Goal: Task Accomplishment & Management: Use online tool/utility

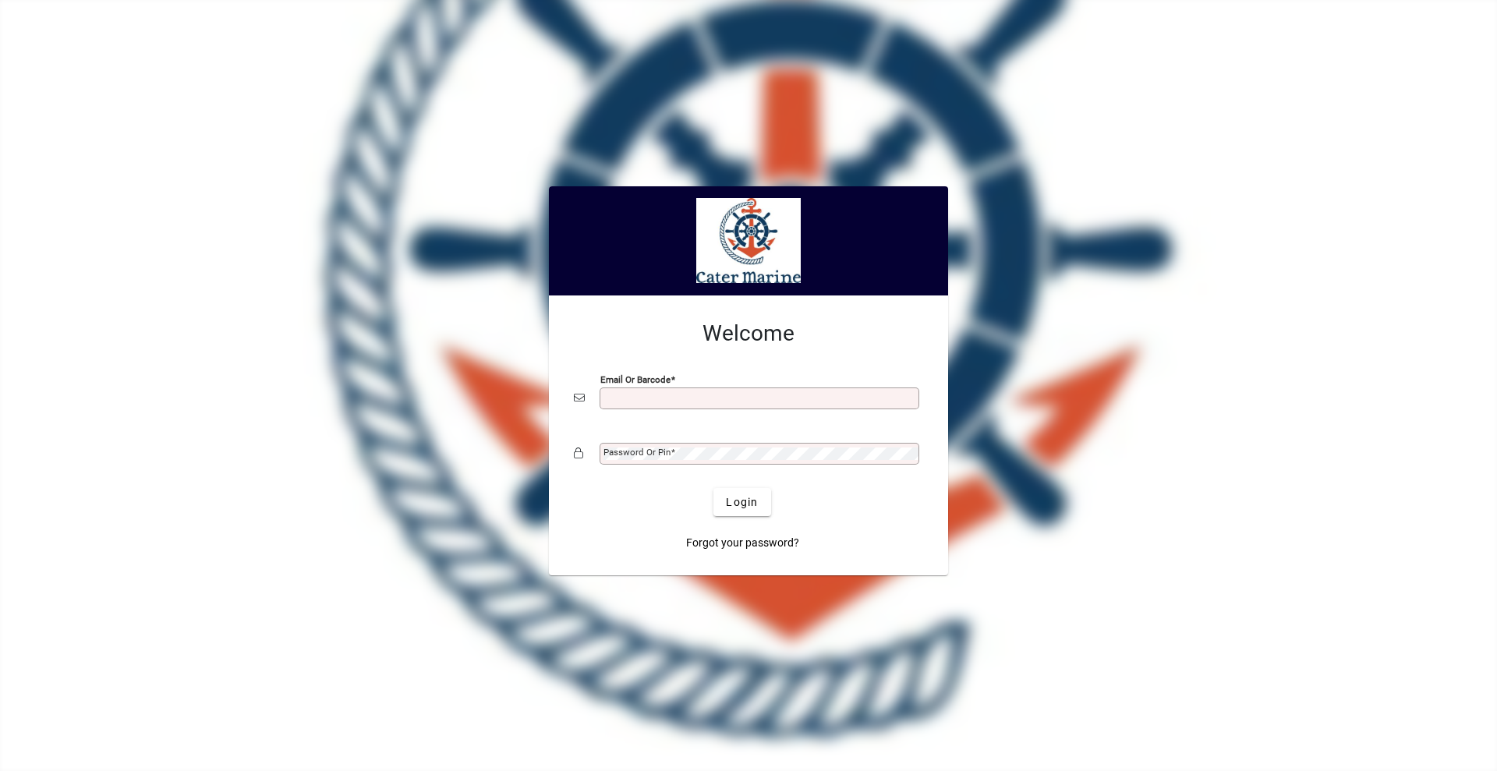
click at [633, 401] on input "Email or Barcode" at bounding box center [760, 398] width 315 height 12
type input "**********"
click at [713, 488] on button "Login" at bounding box center [741, 502] width 57 height 28
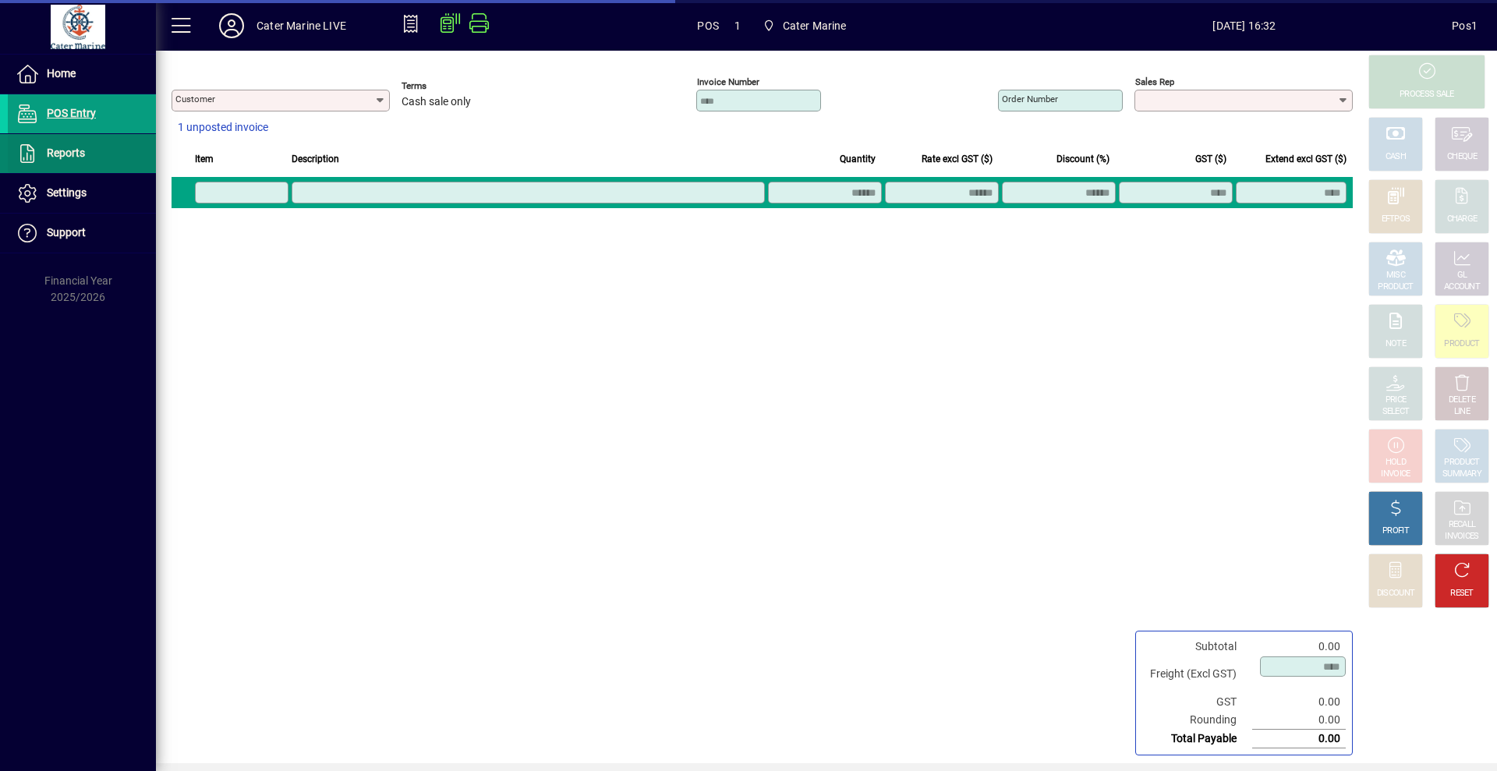
type input "**********"
click at [68, 154] on span "Reports" at bounding box center [66, 153] width 38 height 12
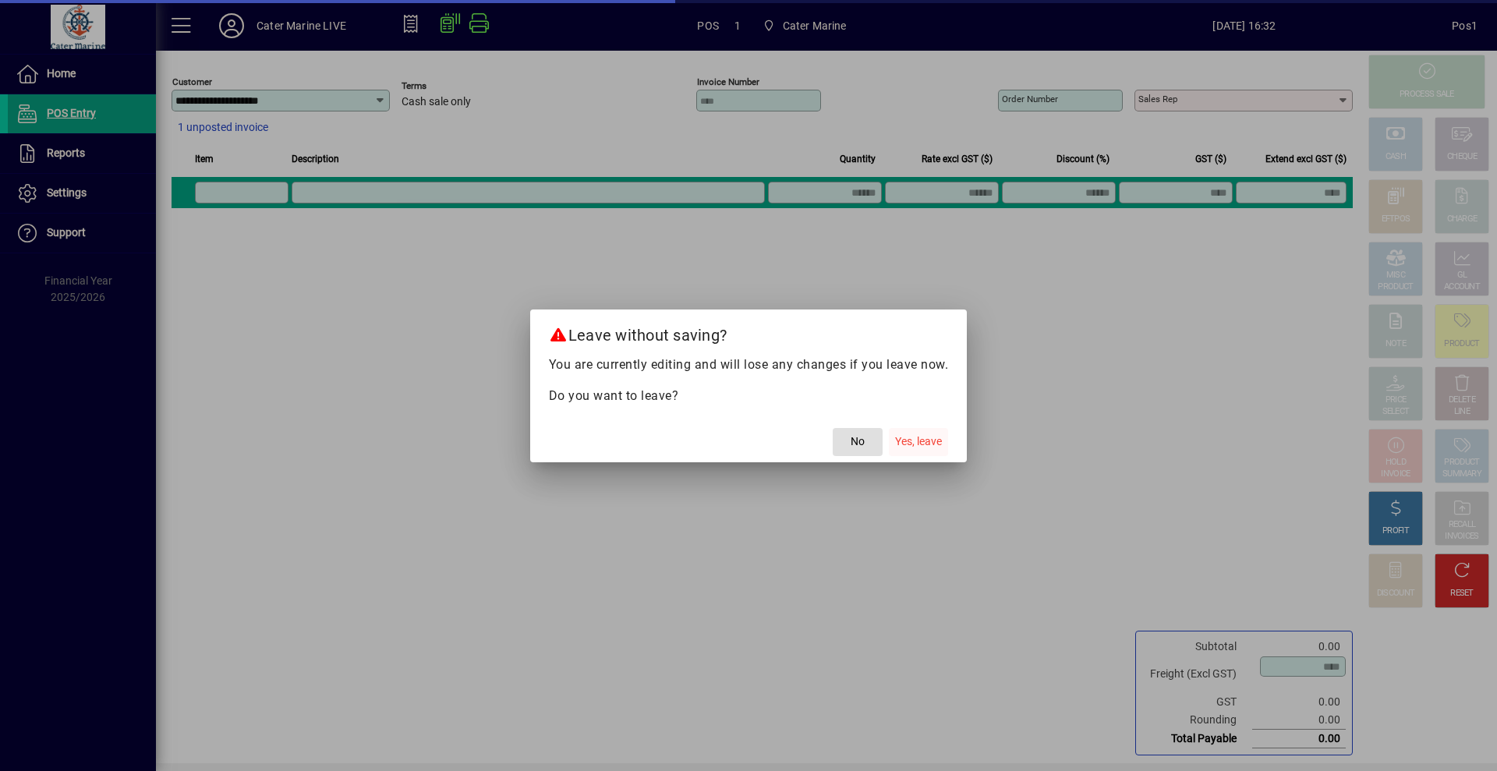
click at [921, 446] on span "Yes, leave" at bounding box center [918, 441] width 47 height 16
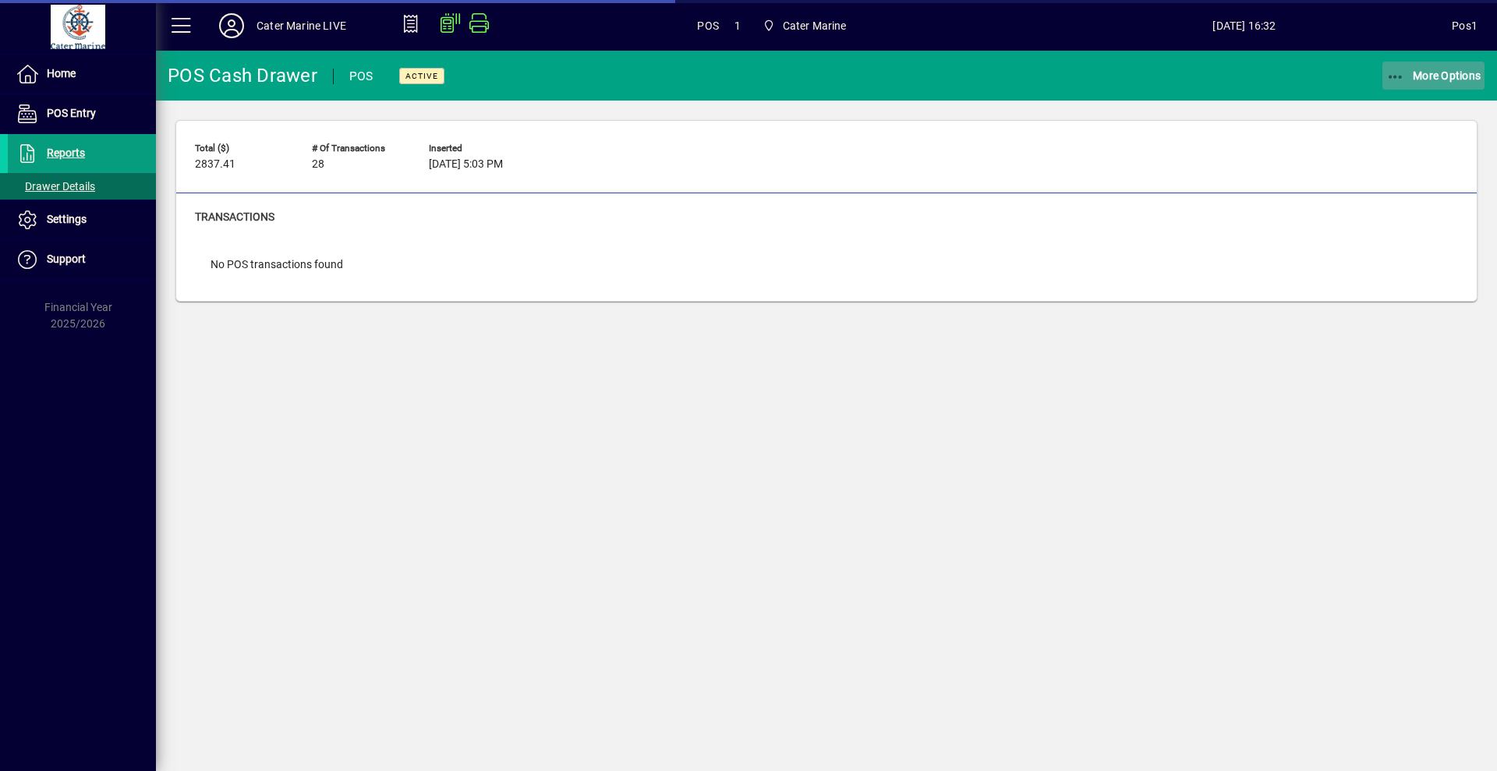
click at [1425, 74] on span "More Options" at bounding box center [1433, 75] width 95 height 12
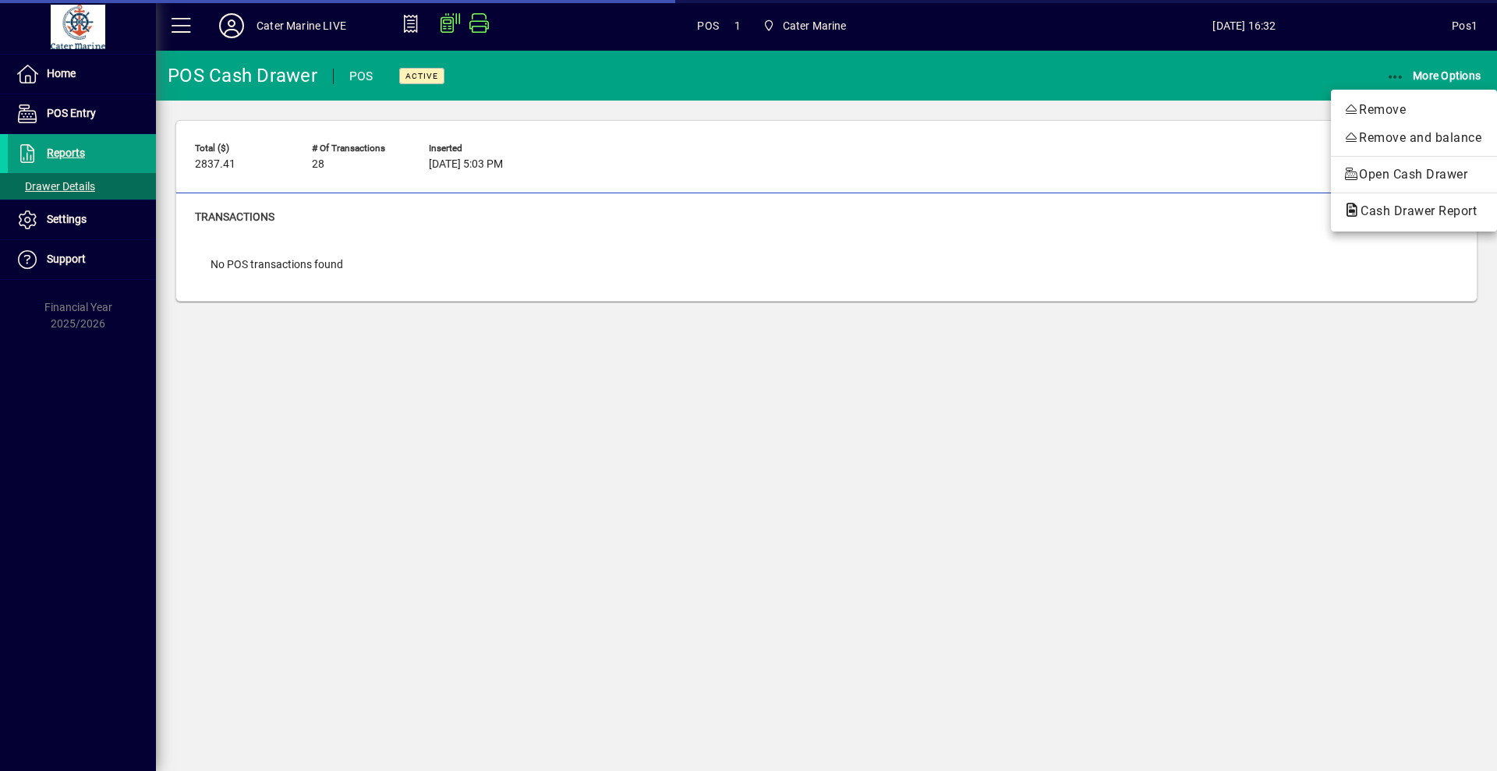
click at [1388, 218] on span "Cash Drawer Report" at bounding box center [1413, 211] width 141 height 19
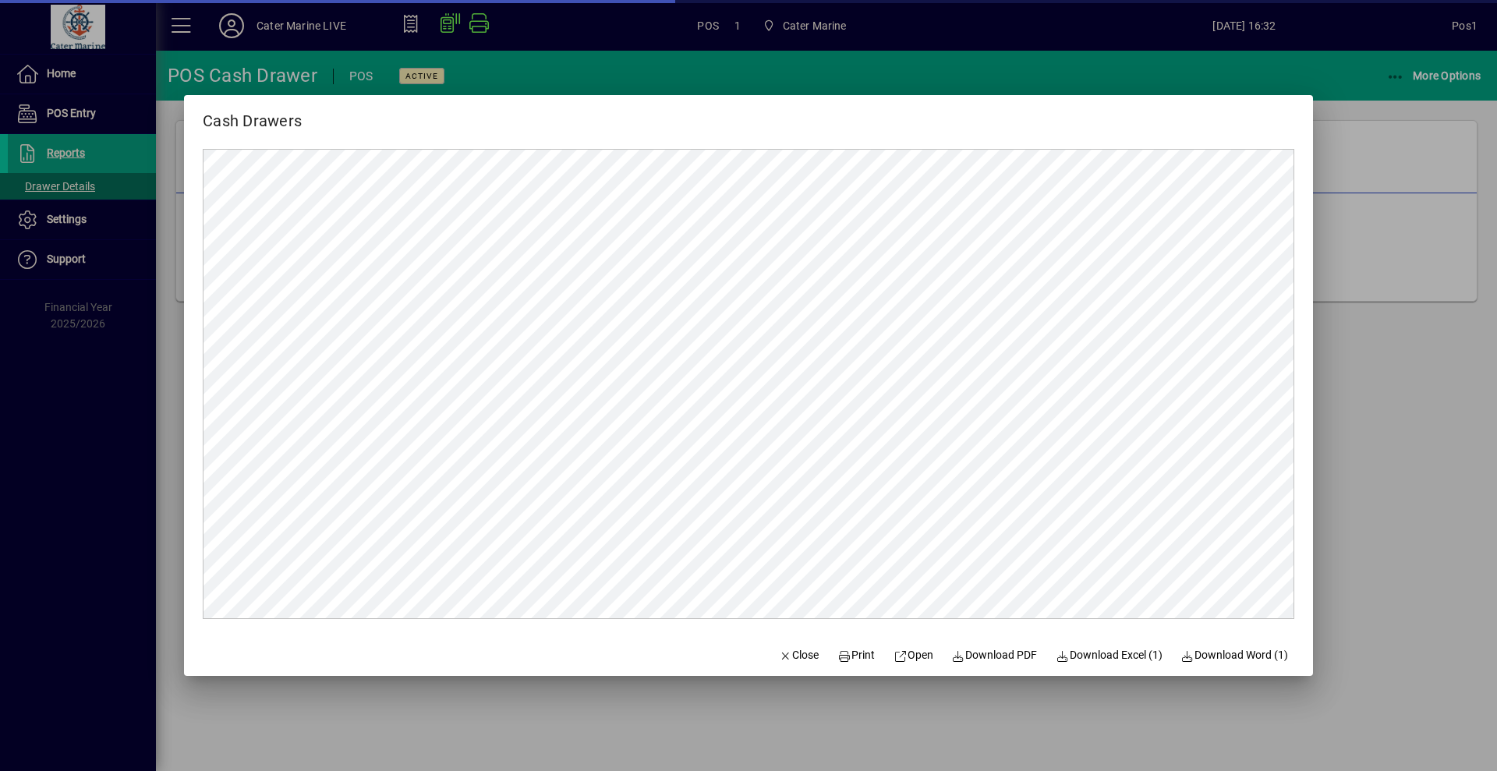
click at [1352, 439] on div at bounding box center [748, 385] width 1497 height 771
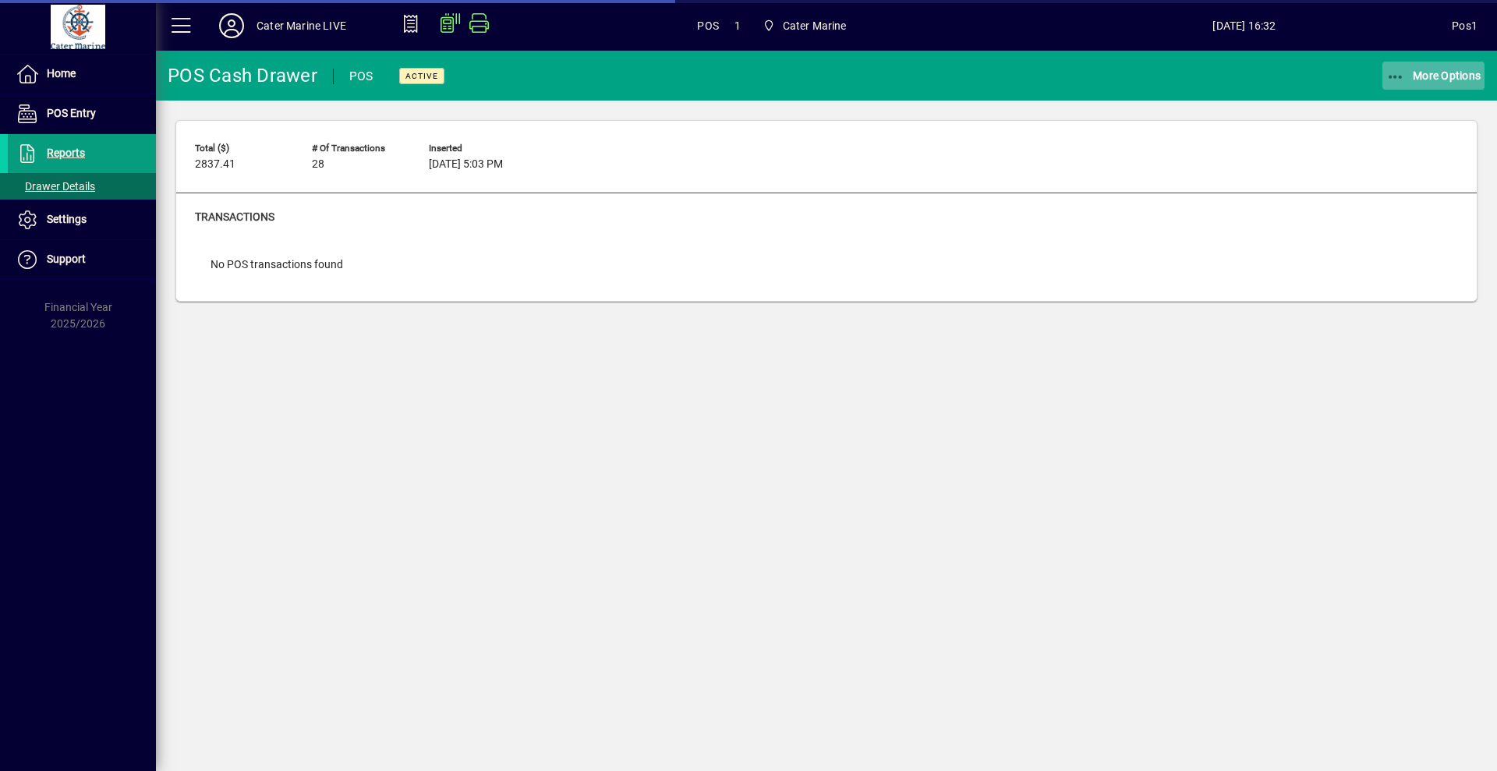
click at [1422, 74] on span "More Options" at bounding box center [1433, 75] width 95 height 12
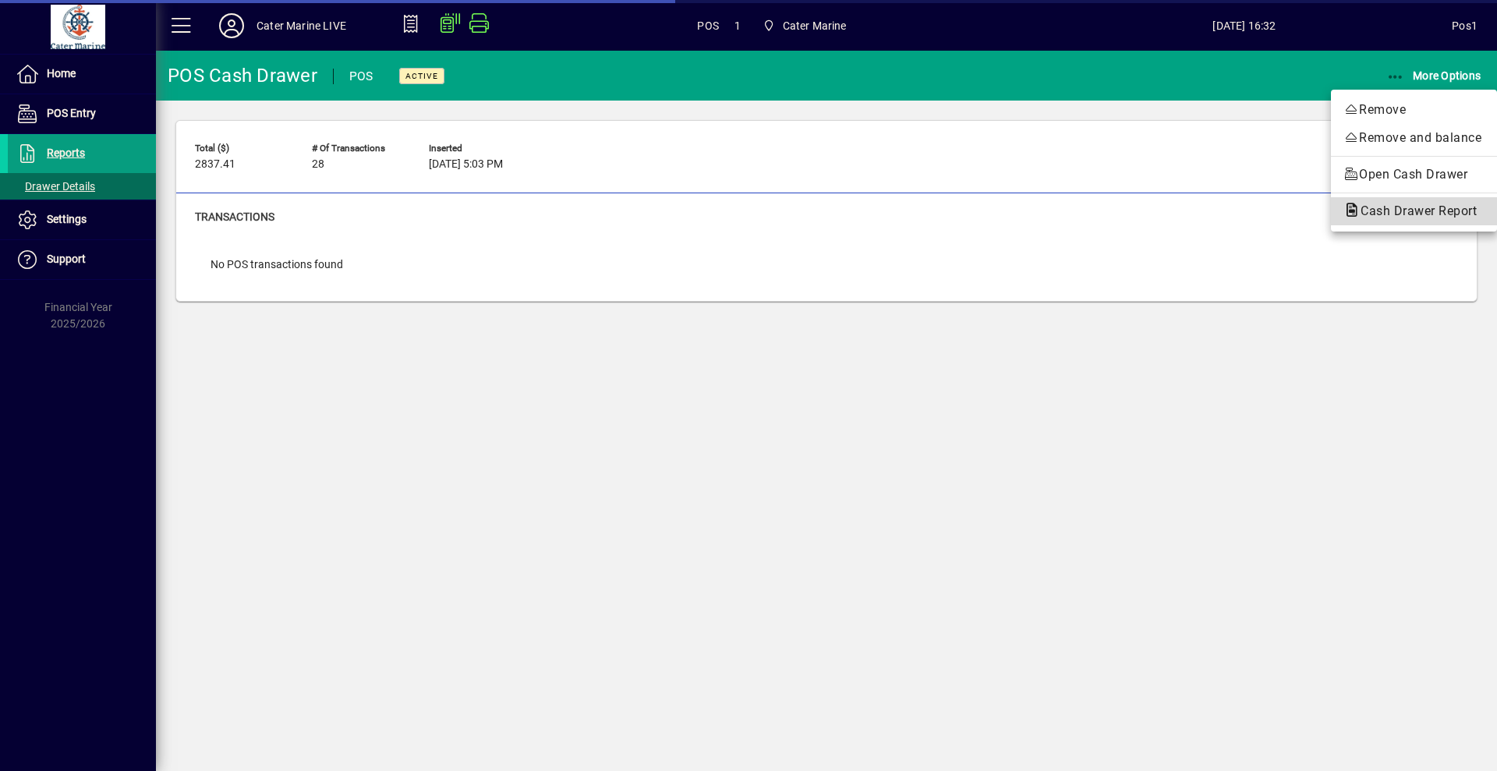
click at [1404, 217] on span "Cash Drawer Report" at bounding box center [1413, 210] width 141 height 15
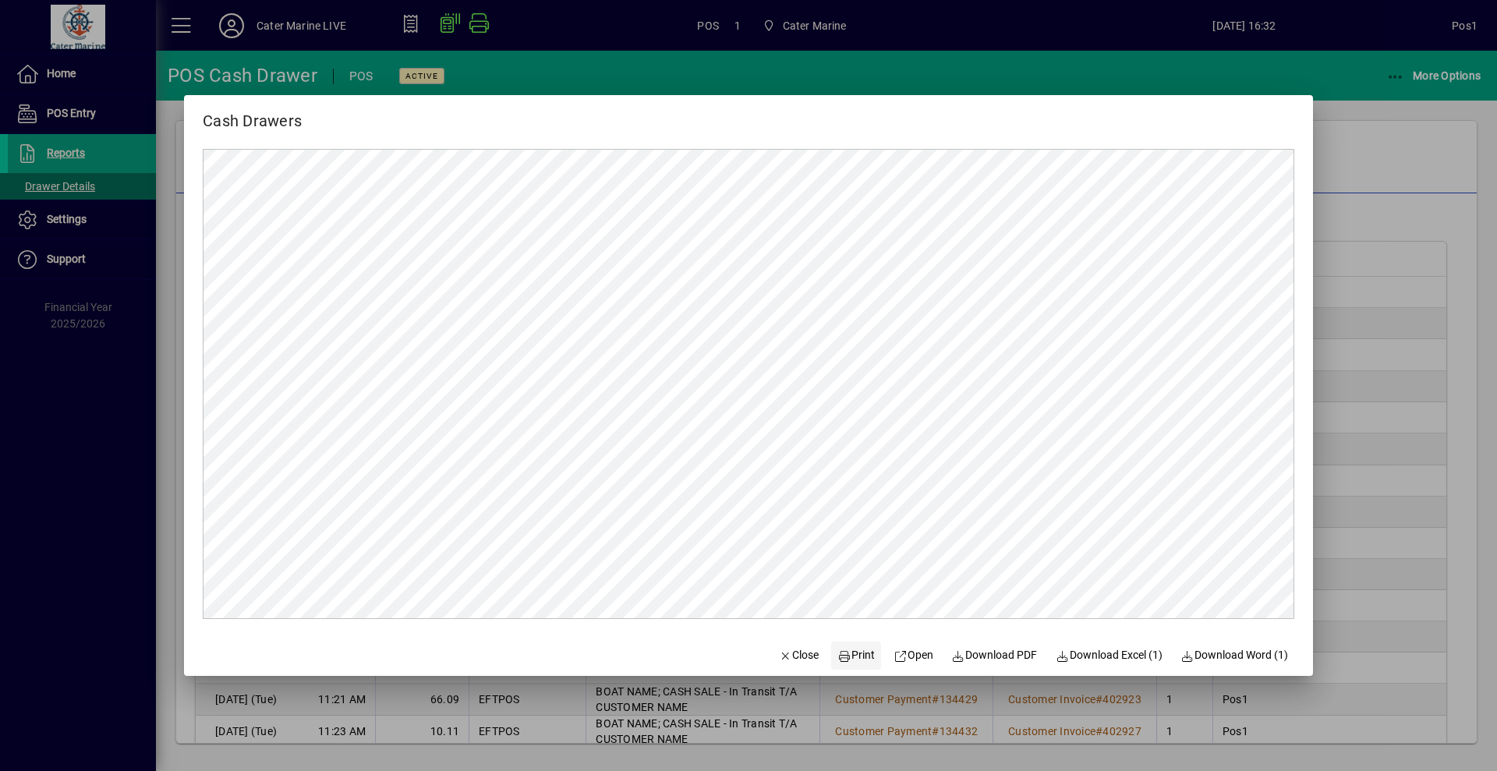
click at [861, 658] on span "Print" at bounding box center [855, 655] width 37 height 16
click at [1373, 187] on div at bounding box center [748, 385] width 1497 height 771
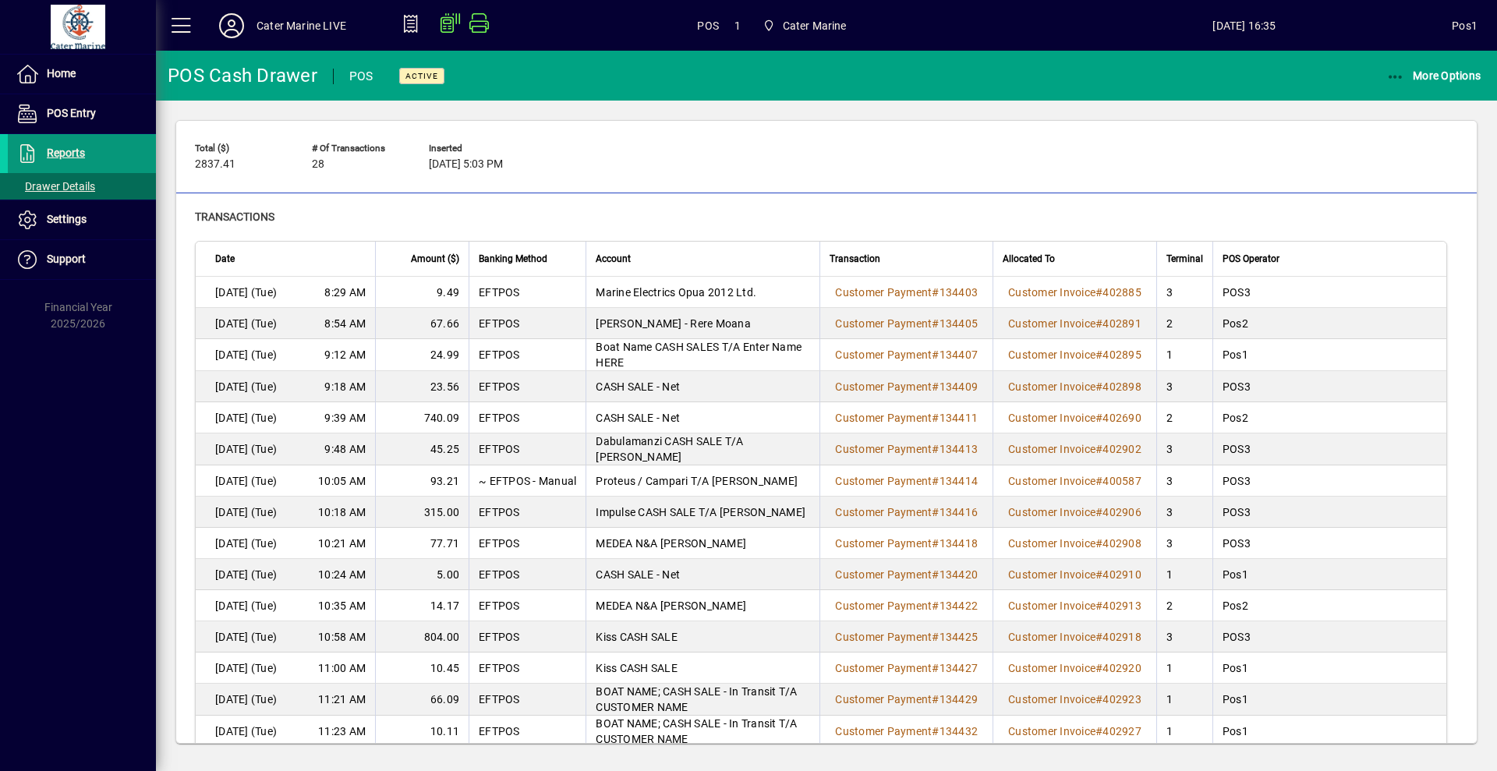
click at [76, 147] on span "Reports" at bounding box center [66, 153] width 38 height 12
click at [65, 118] on span "POS Entry" at bounding box center [71, 113] width 49 height 12
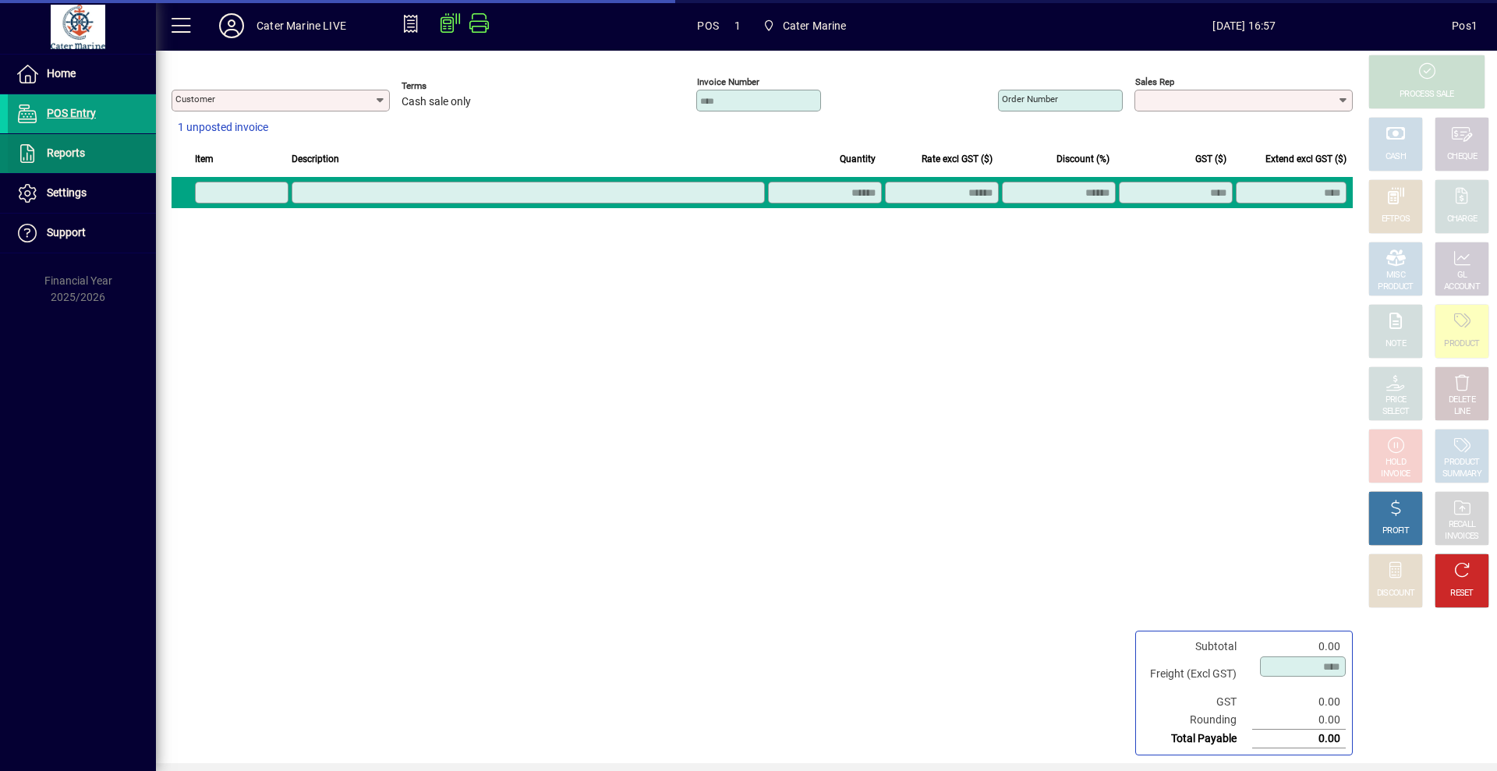
type input "**********"
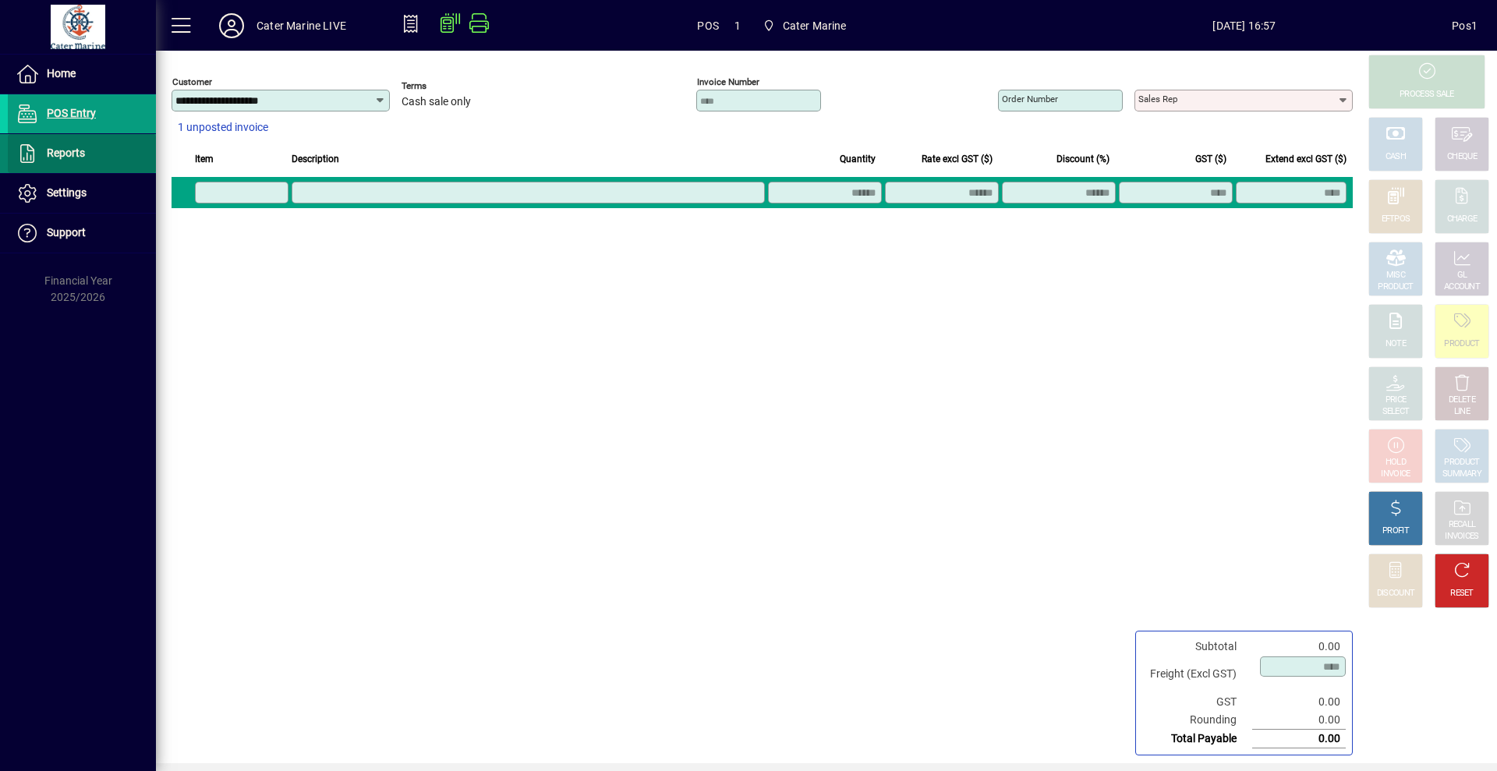
click at [51, 161] on span "Reports" at bounding box center [46, 153] width 77 height 19
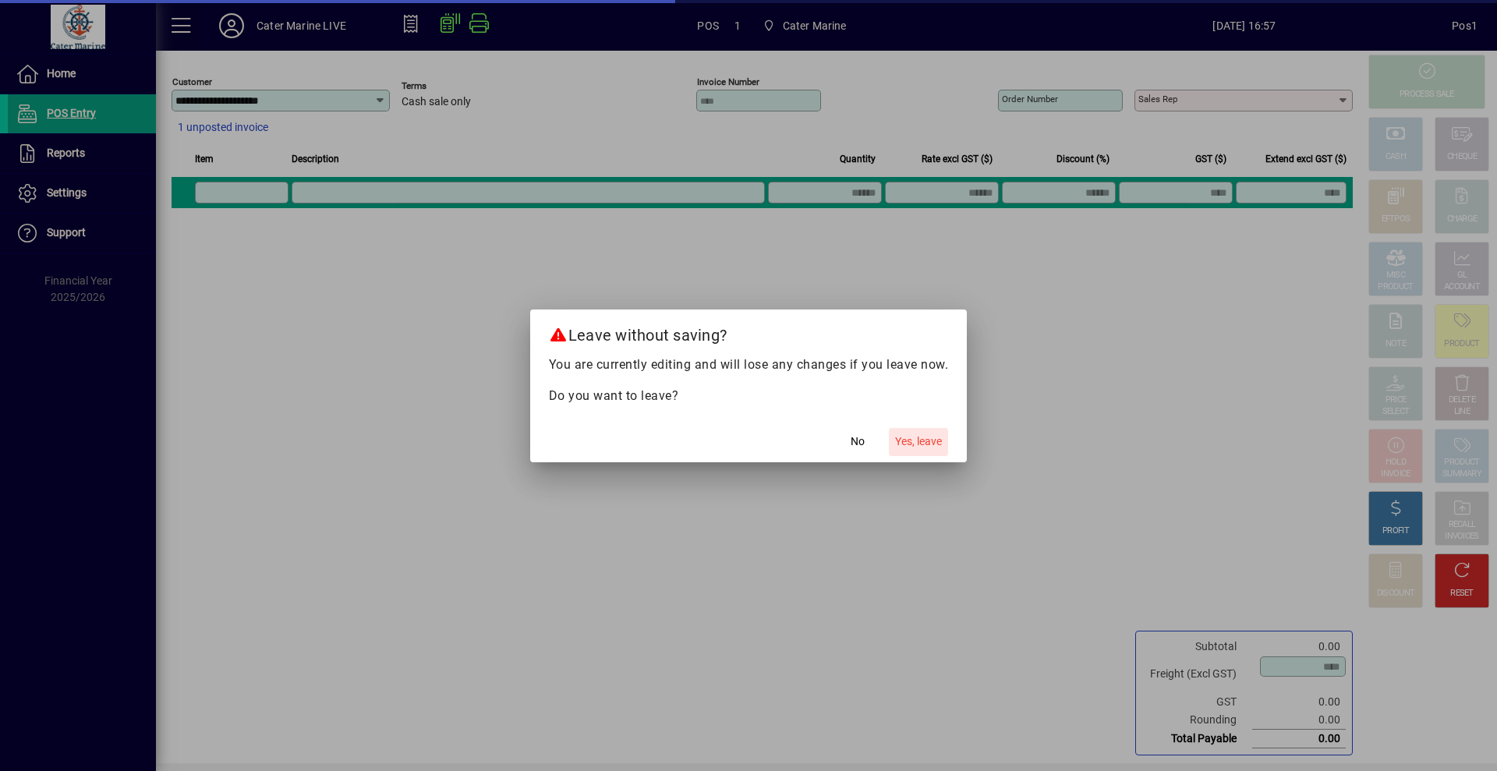
click at [935, 444] on span "Yes, leave" at bounding box center [918, 441] width 47 height 16
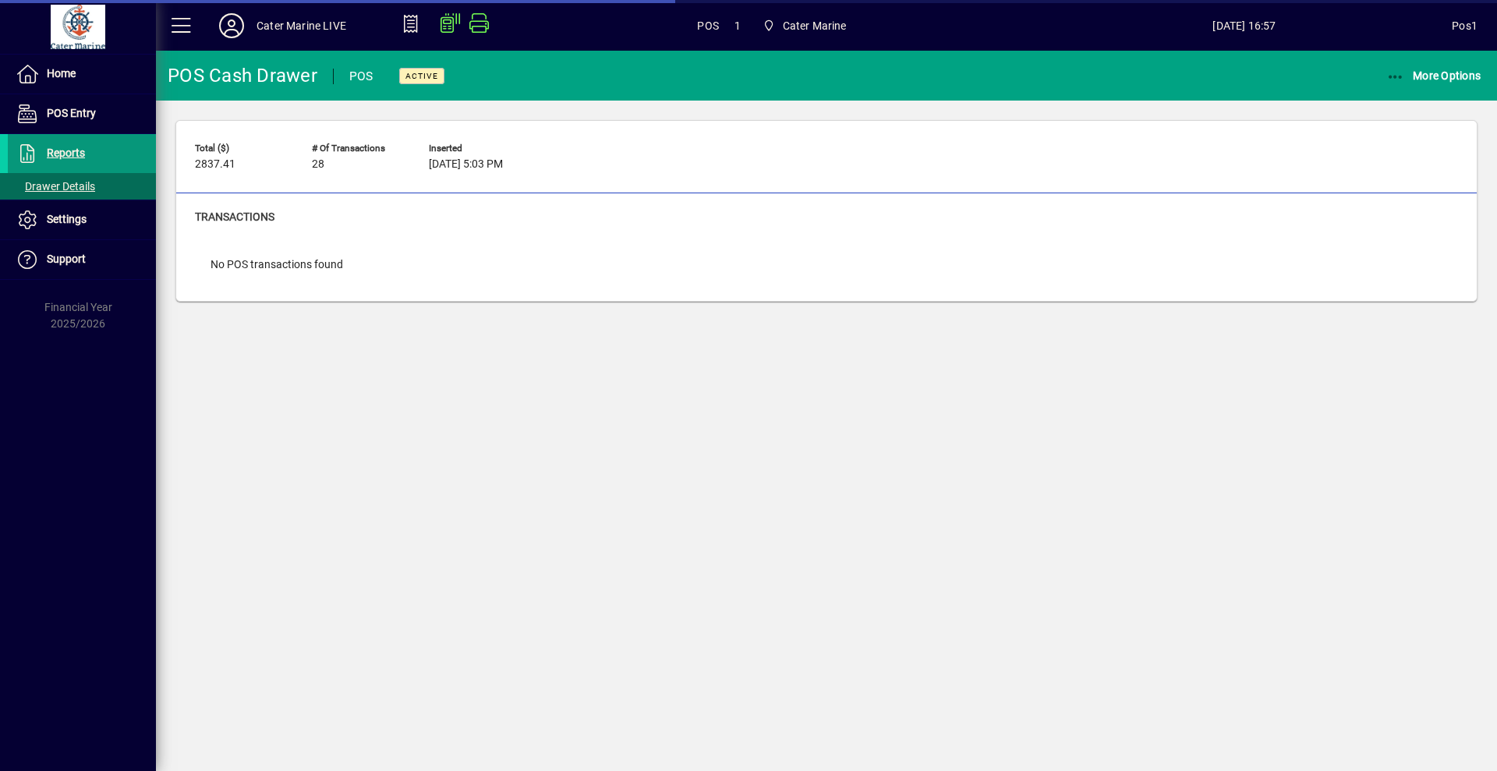
click at [64, 147] on span "Reports" at bounding box center [66, 153] width 38 height 12
click at [1419, 73] on span "More Options" at bounding box center [1433, 75] width 95 height 12
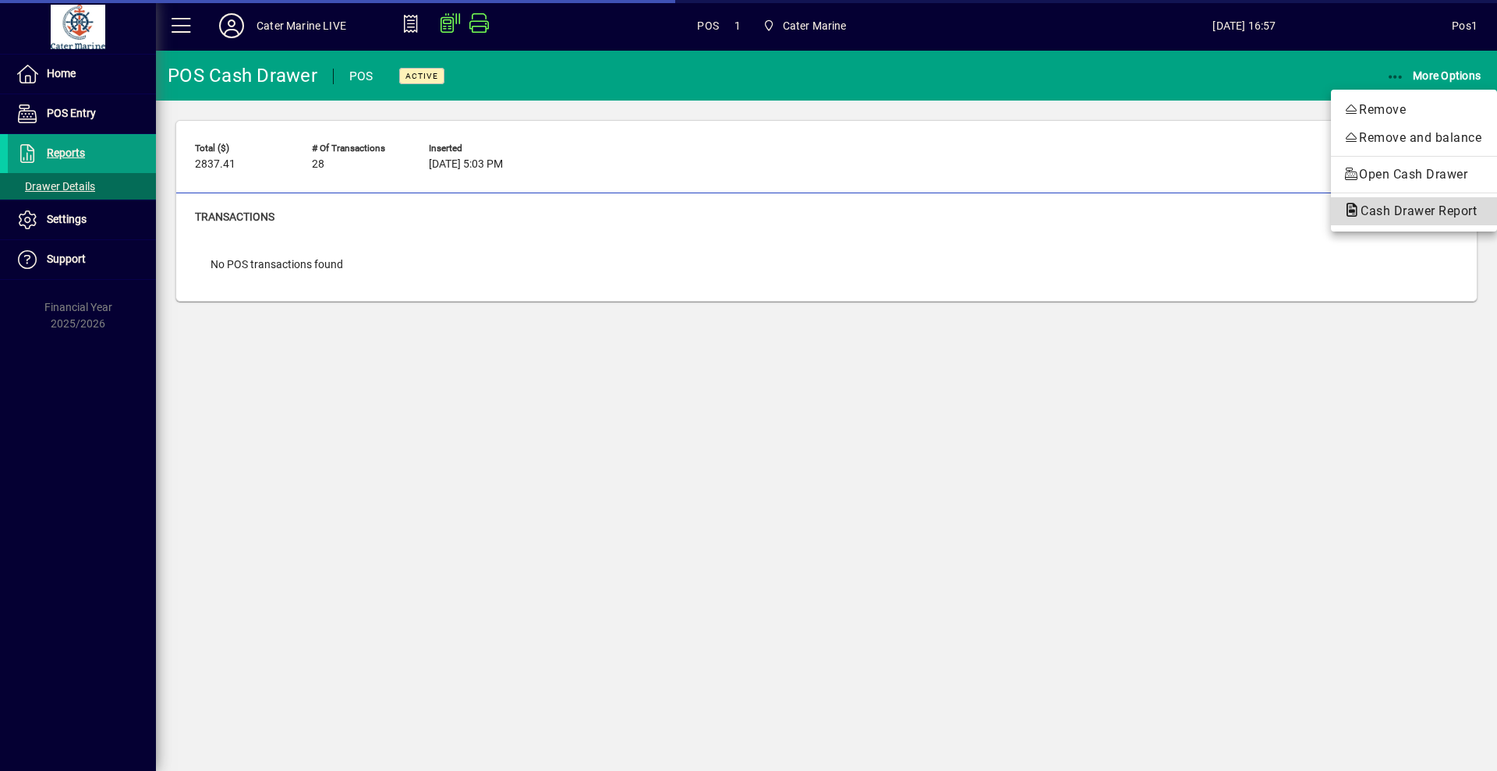
click at [1406, 214] on span "Cash Drawer Report" at bounding box center [1413, 210] width 141 height 15
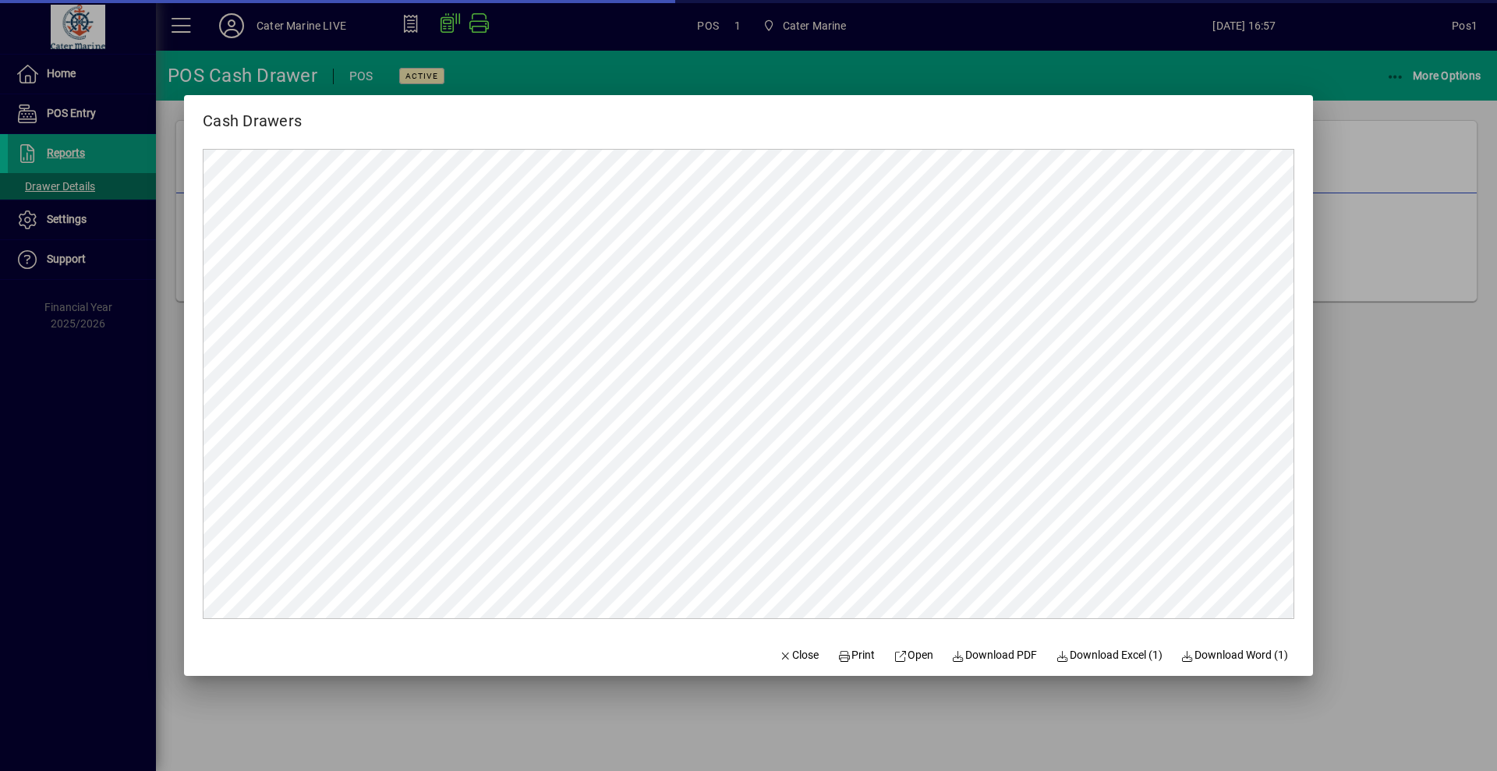
drag, startPoint x: 1496, startPoint y: 513, endPoint x: 1478, endPoint y: 485, distance: 33.3
click at [1492, 513] on div at bounding box center [748, 385] width 1497 height 771
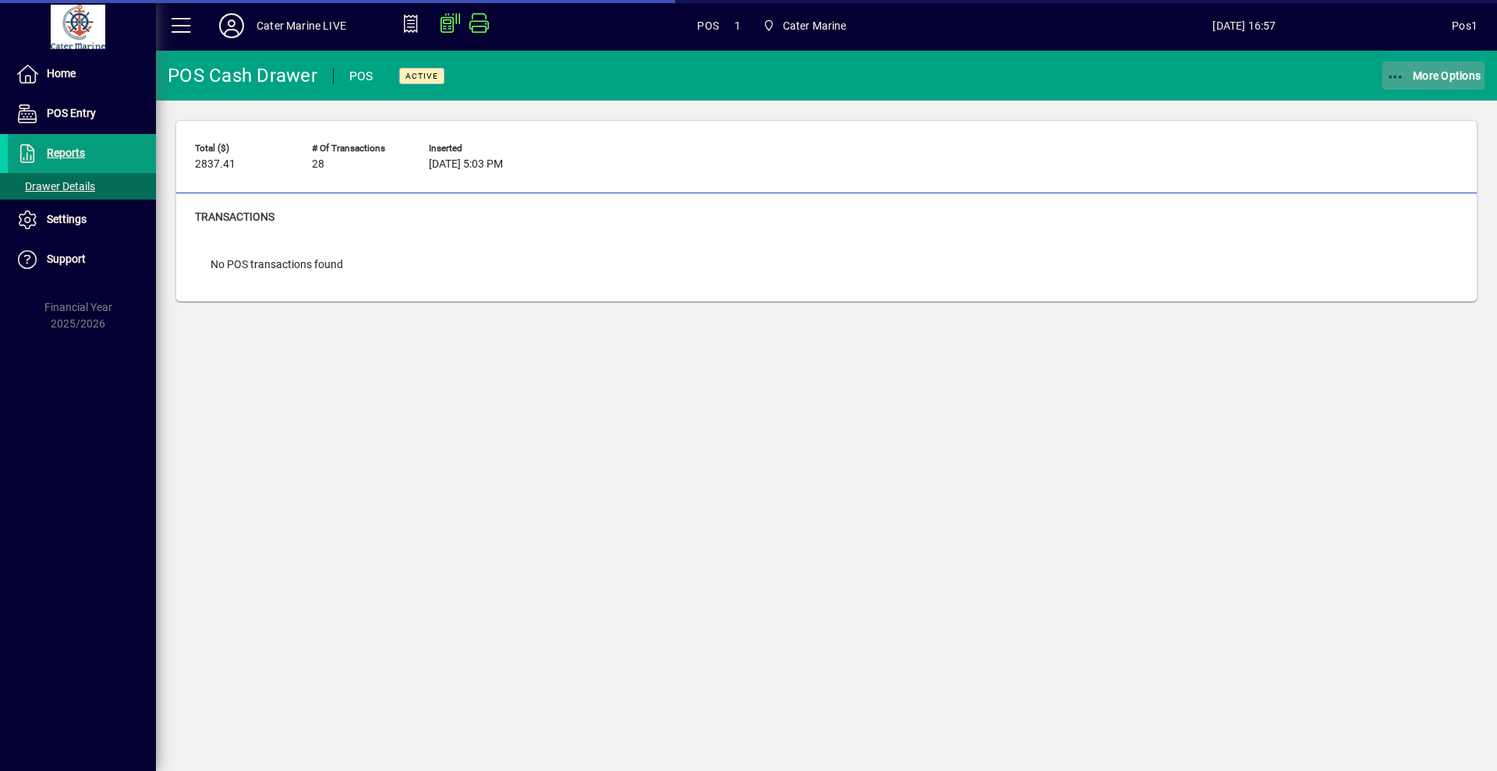
click at [1453, 78] on span "More Options" at bounding box center [1433, 75] width 95 height 12
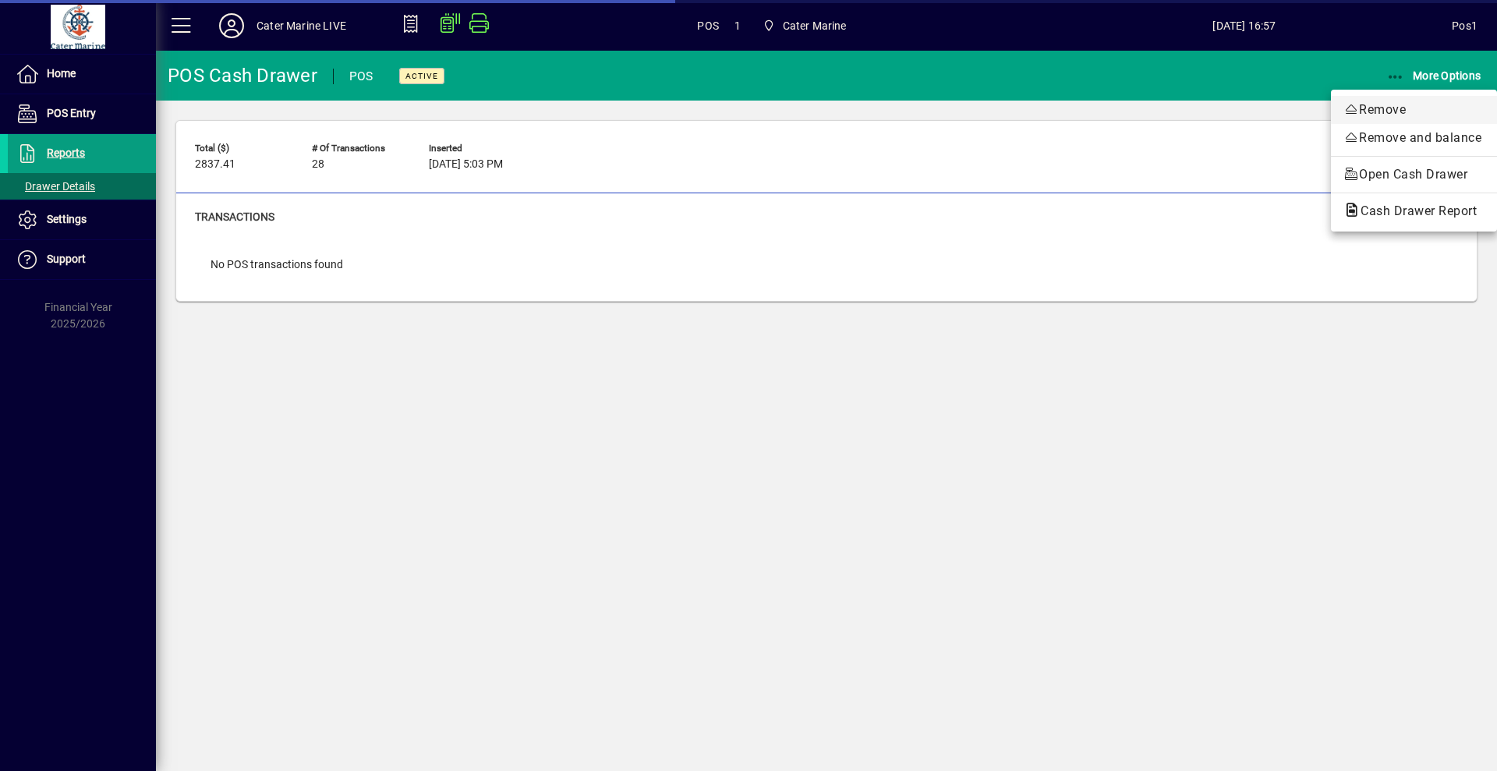
click at [1418, 107] on span "Remove" at bounding box center [1413, 110] width 141 height 19
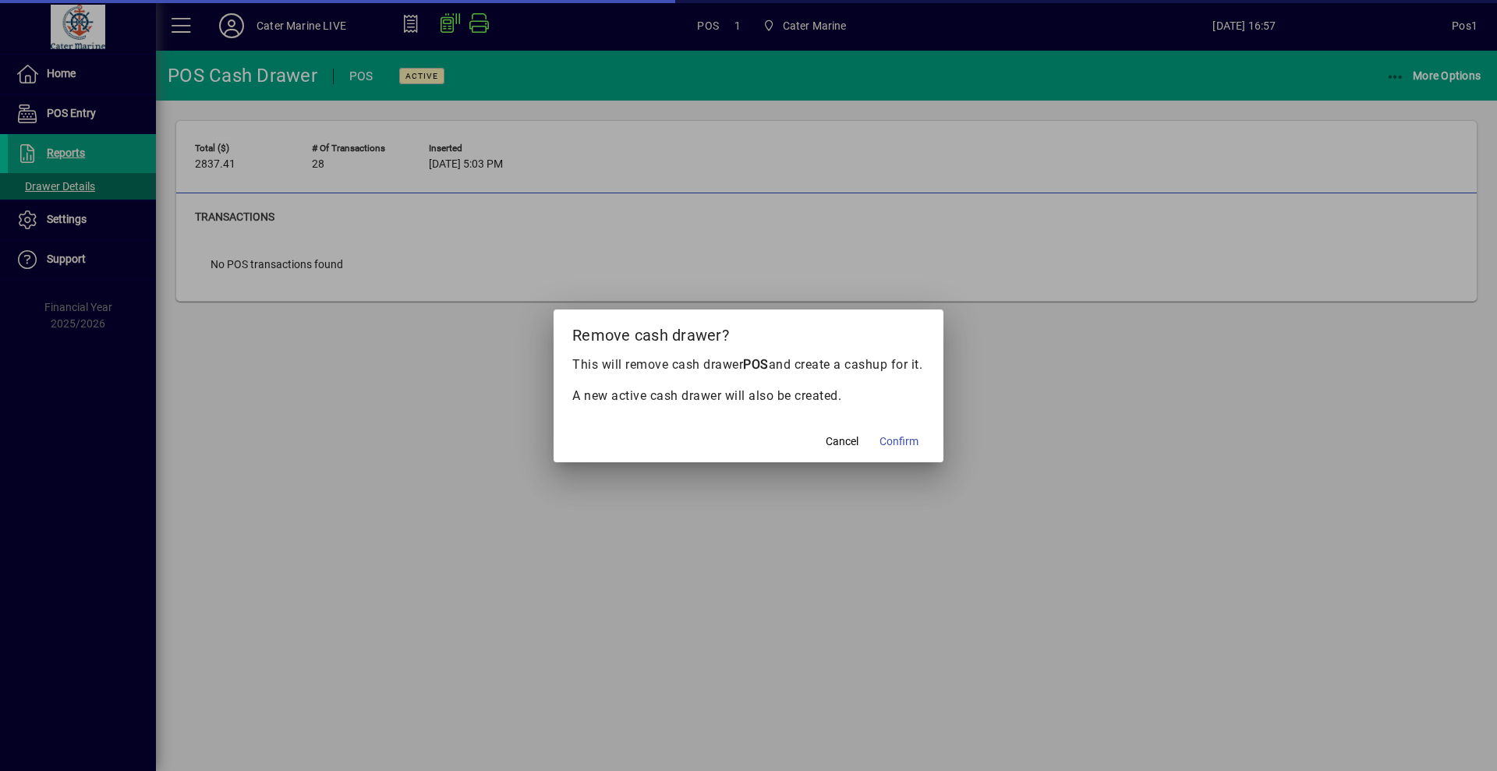
click at [909, 440] on span at bounding box center [898, 441] width 51 height 37
